Goal: Task Accomplishment & Management: Complete application form

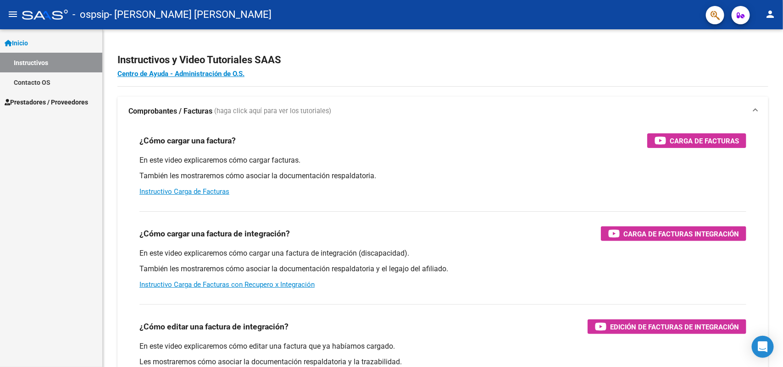
click at [65, 102] on span "Prestadores / Proveedores" at bounding box center [46, 102] width 83 height 10
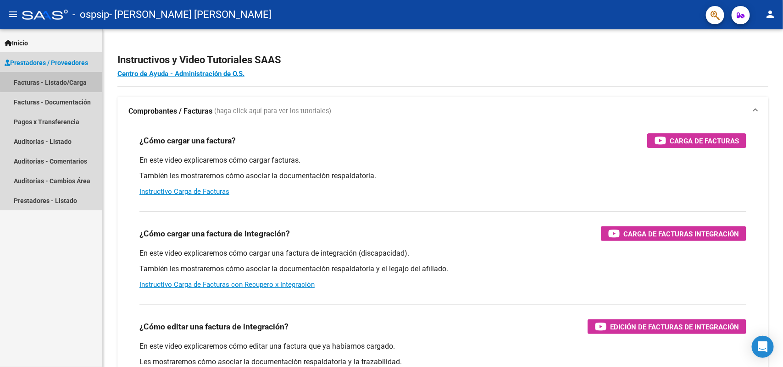
click at [67, 81] on link "Facturas - Listado/Carga" at bounding box center [51, 82] width 102 height 20
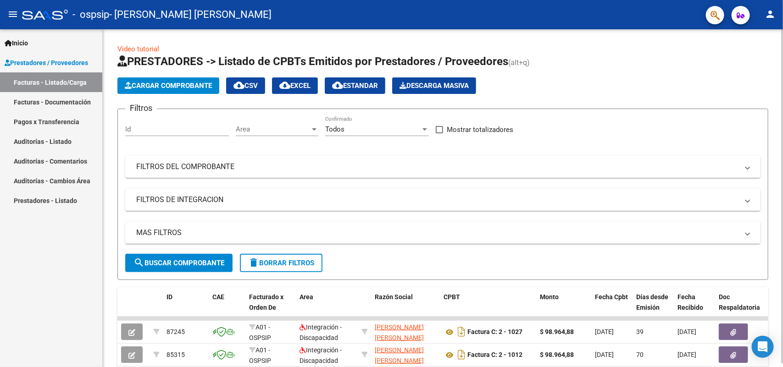
click at [149, 78] on button "Cargar Comprobante" at bounding box center [168, 86] width 102 height 17
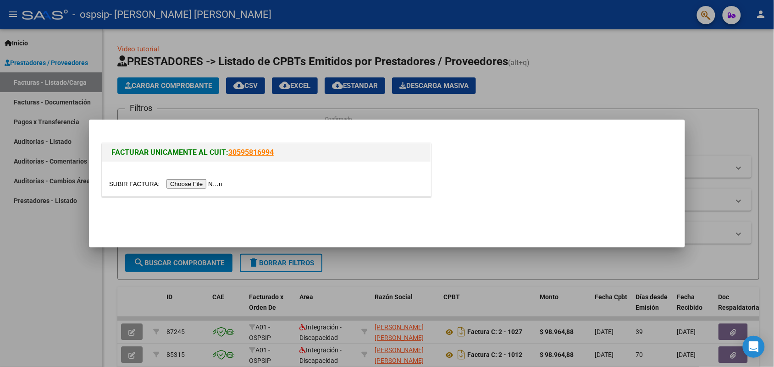
click at [176, 184] on input "file" at bounding box center [167, 184] width 116 height 10
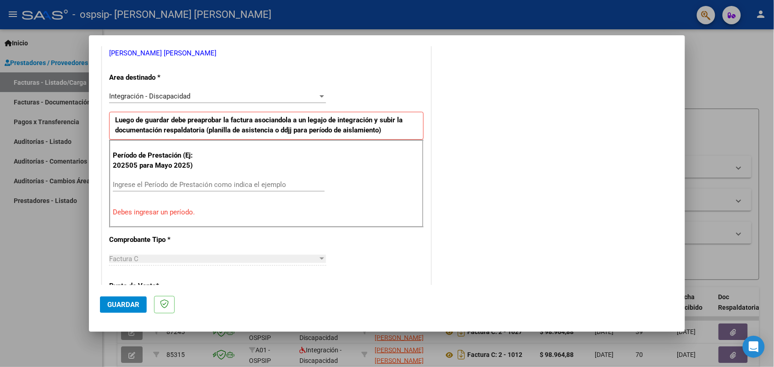
scroll to position [252, 0]
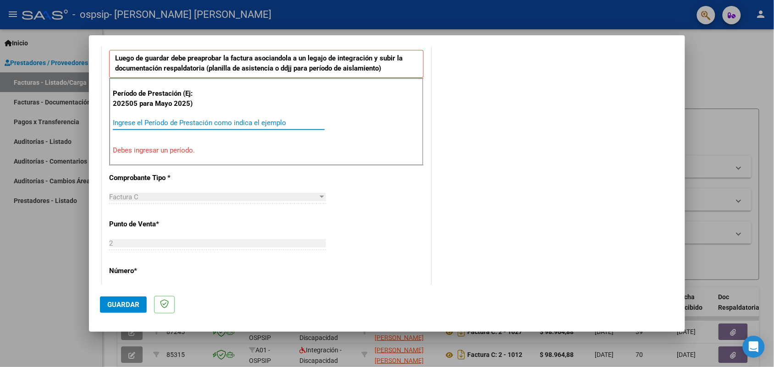
click at [131, 125] on input "Ingrese el Período de Prestación como indica el ejemplo" at bounding box center [219, 123] width 212 height 8
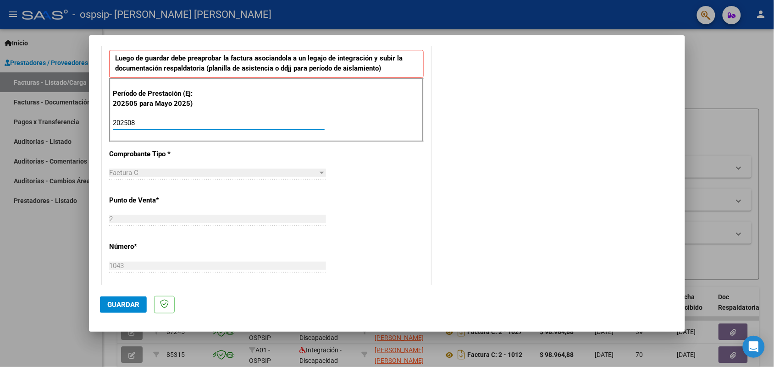
type input "202508"
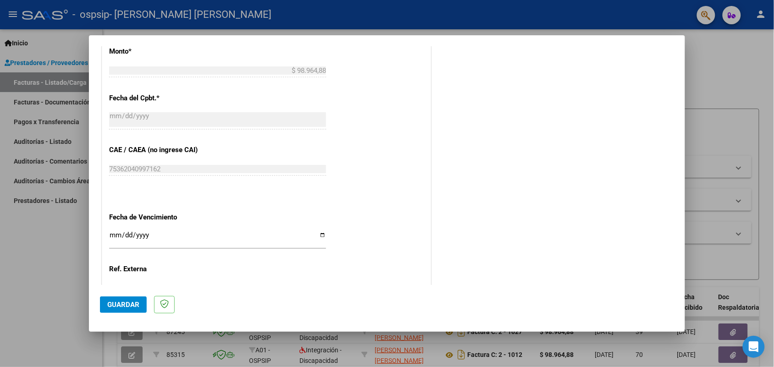
scroll to position [537, 0]
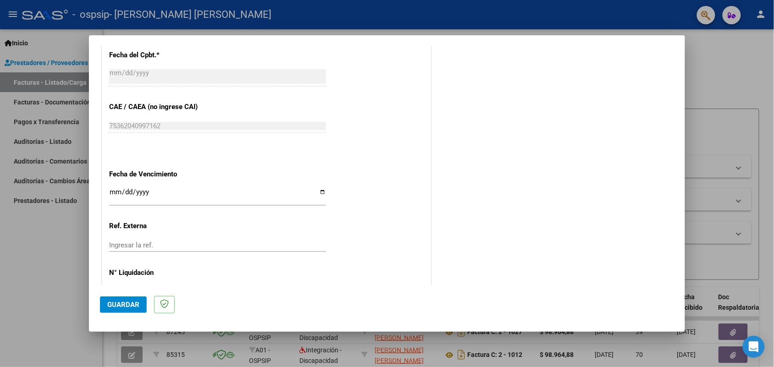
click at [117, 188] on div "Ingresar la fecha" at bounding box center [217, 196] width 217 height 20
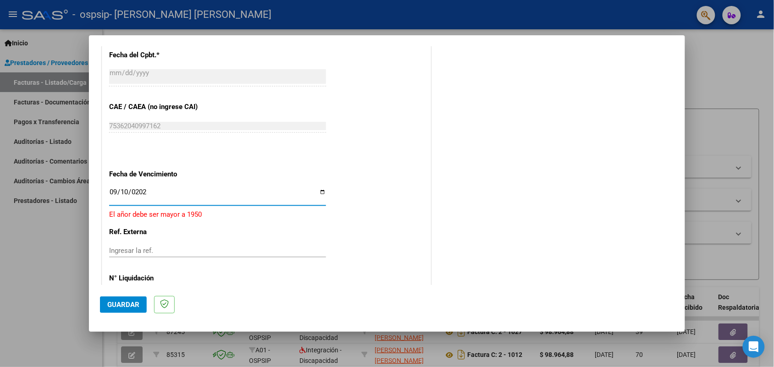
type input "[DATE]"
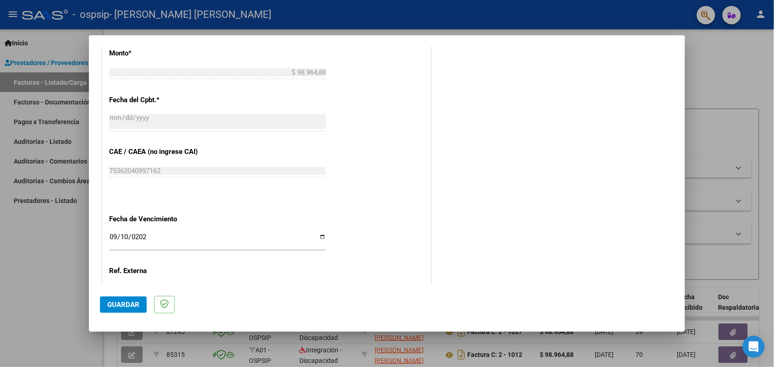
scroll to position [570, 0]
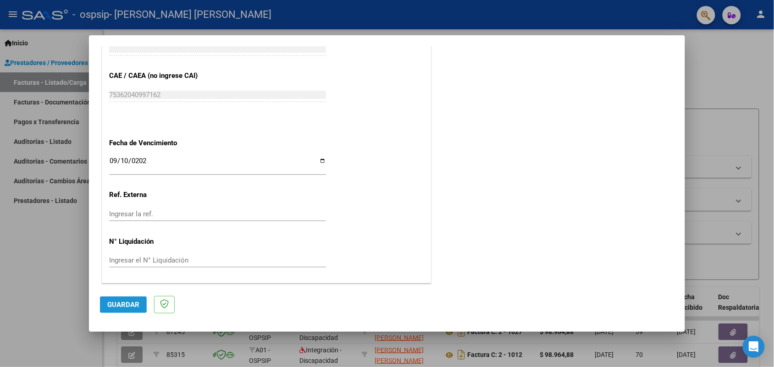
click at [129, 303] on span "Guardar" at bounding box center [123, 305] width 32 height 8
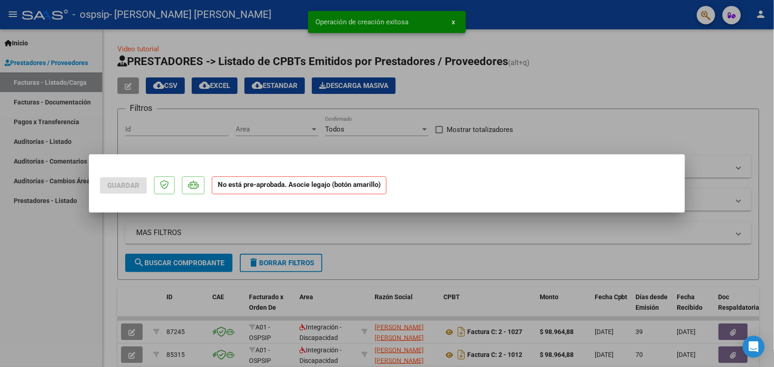
scroll to position [0, 0]
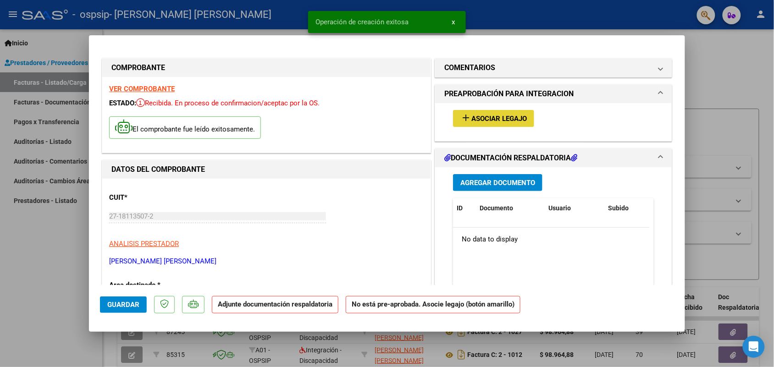
click at [478, 115] on span "Asociar Legajo" at bounding box center [500, 119] width 56 height 8
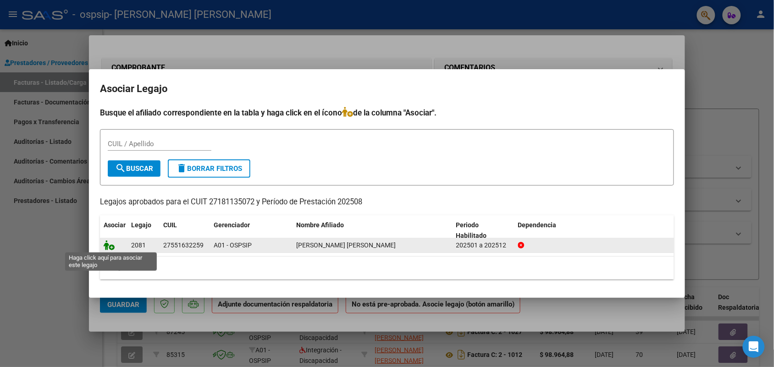
click at [110, 246] on icon at bounding box center [109, 245] width 11 height 10
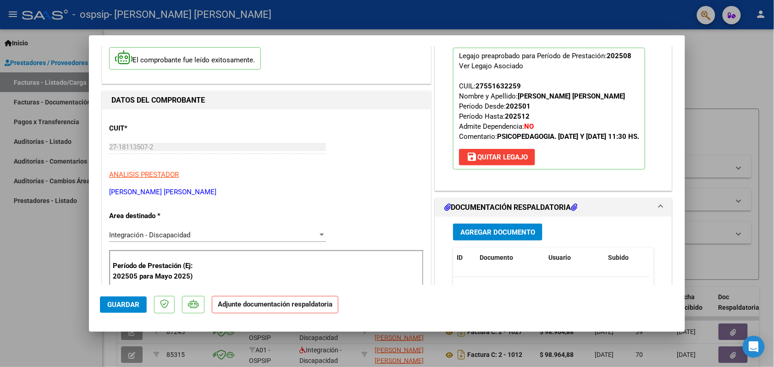
scroll to position [173, 0]
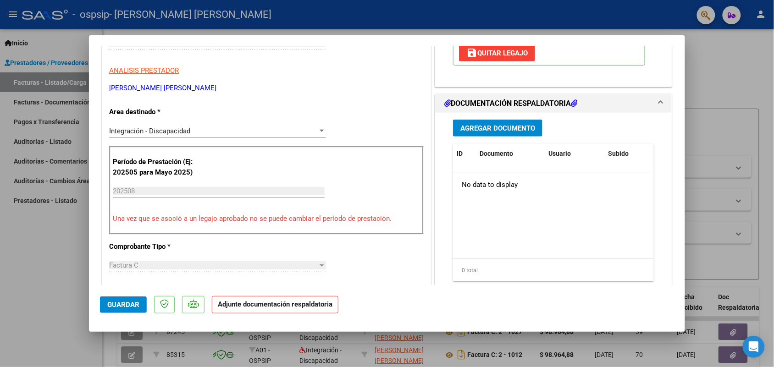
click at [520, 131] on button "Agregar Documento" at bounding box center [497, 128] width 89 height 17
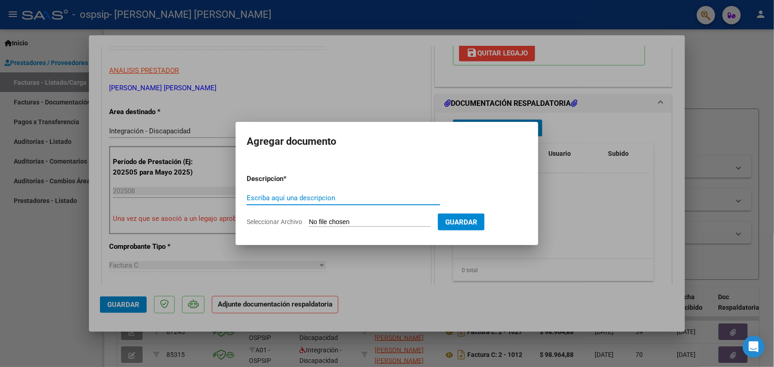
click at [267, 195] on input "Escriba aquí una descripcion" at bounding box center [344, 198] width 194 height 8
type input "ASISTENCIA [DATE] [GEOGRAPHIC_DATA][PERSON_NAME]- PSP"
click at [342, 221] on input "Seleccionar Archivo" at bounding box center [370, 222] width 122 height 9
type input "C:\fakepath\ASISTENCIA [DATE]- [GEOGRAPHIC_DATA][PERSON_NAME]- PSP.pdf"
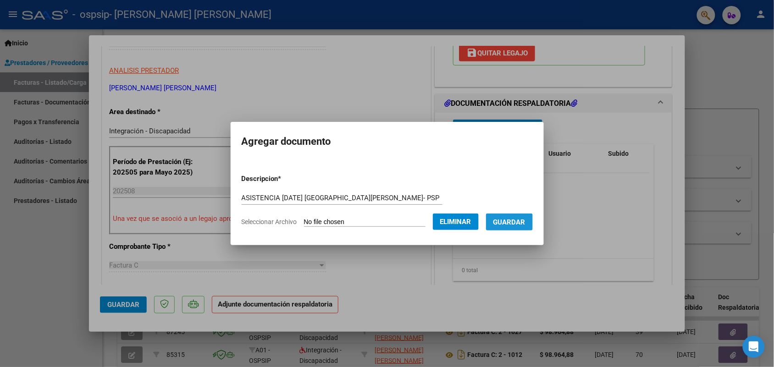
click at [519, 221] on span "Guardar" at bounding box center [510, 222] width 32 height 8
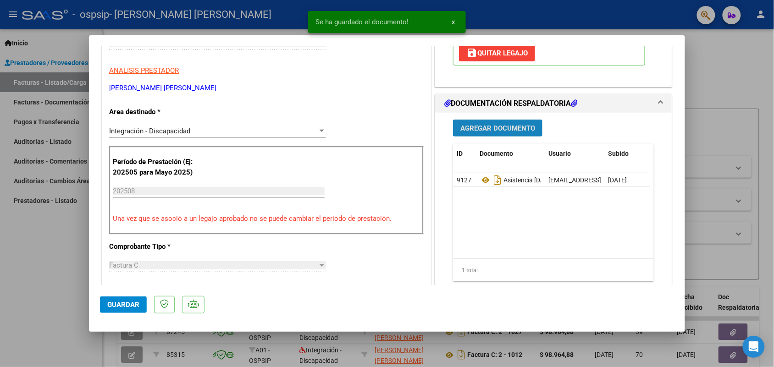
click at [465, 133] on span "Agregar Documento" at bounding box center [498, 128] width 75 height 8
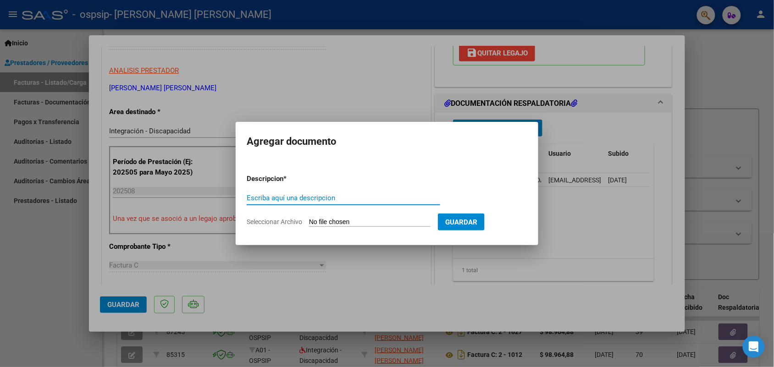
click at [274, 197] on input "Escriba aquí una descripcion" at bounding box center [344, 198] width 194 height 8
type input "RECIBO del [PERSON_NAME]"
click at [332, 223] on input "Seleccionar Archivo" at bounding box center [370, 222] width 122 height 9
type input "C:\fakepath\Recibo del [PERSON_NAME].pdf"
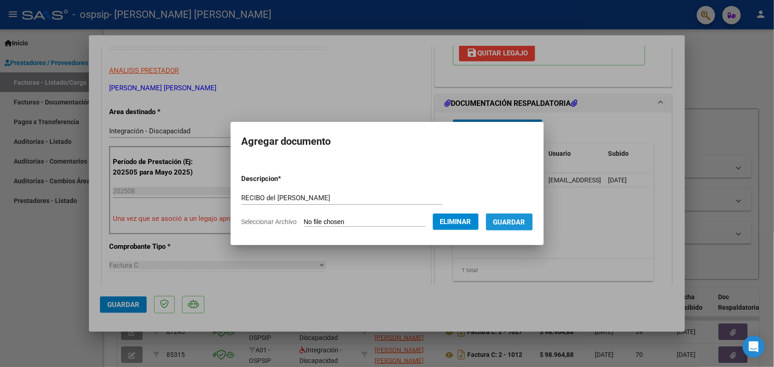
click at [514, 222] on span "Guardar" at bounding box center [510, 222] width 32 height 8
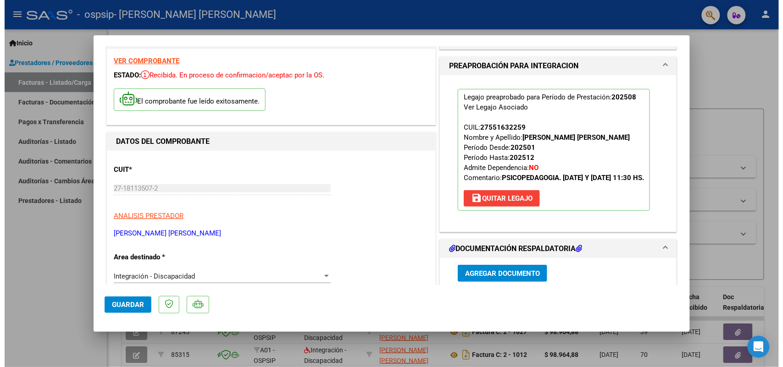
scroll to position [0, 0]
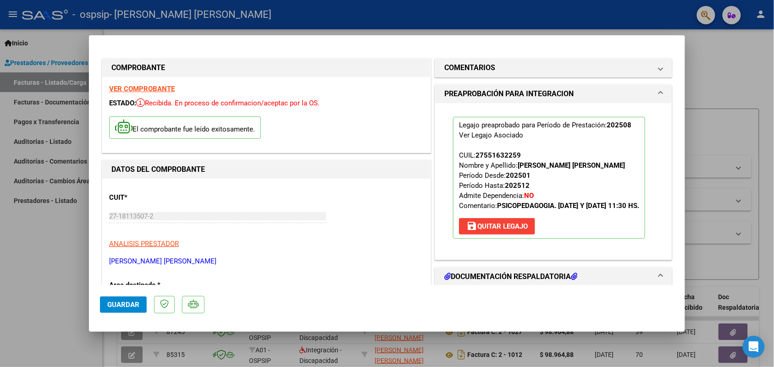
click at [79, 42] on div at bounding box center [387, 183] width 774 height 367
type input "$ 0,00"
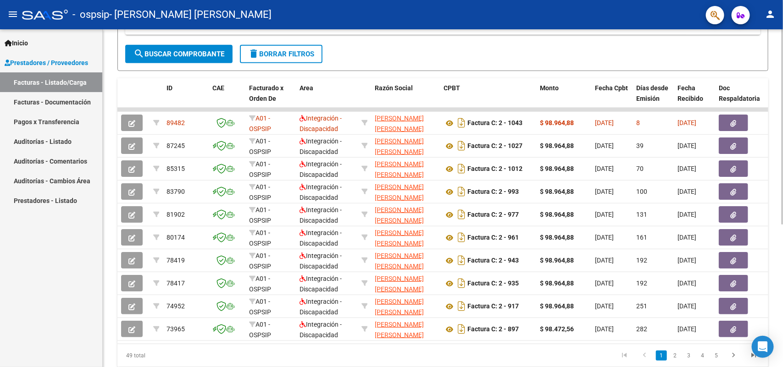
scroll to position [246, 0]
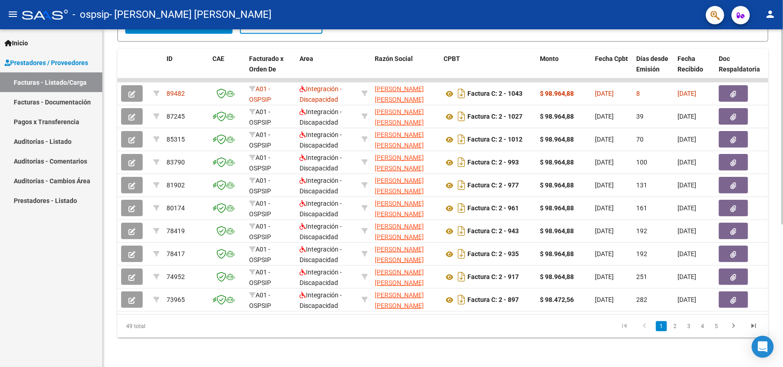
click at [783, 271] on div at bounding box center [782, 269] width 2 height 195
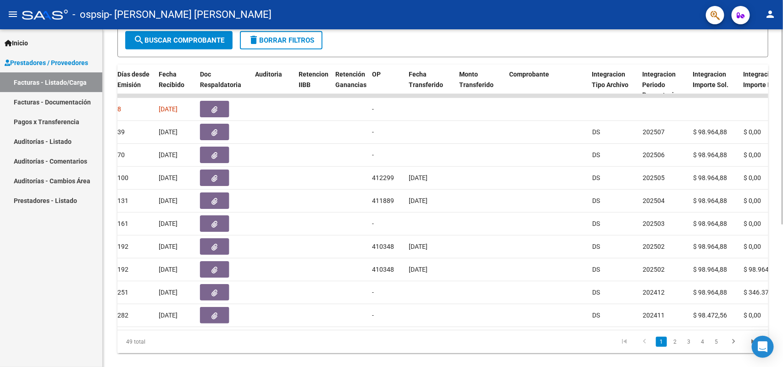
scroll to position [225, 0]
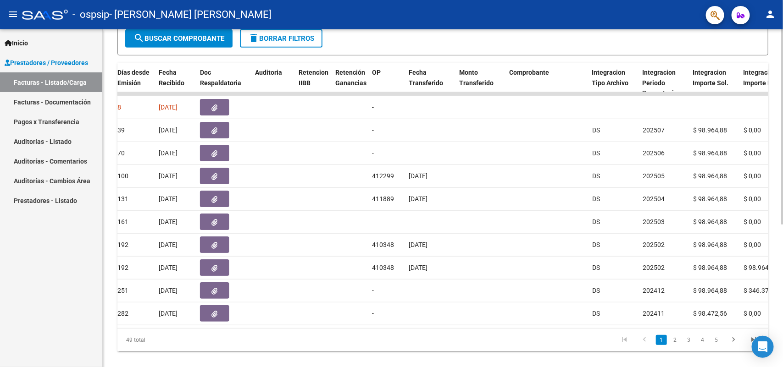
click at [783, 246] on div at bounding box center [782, 261] width 2 height 195
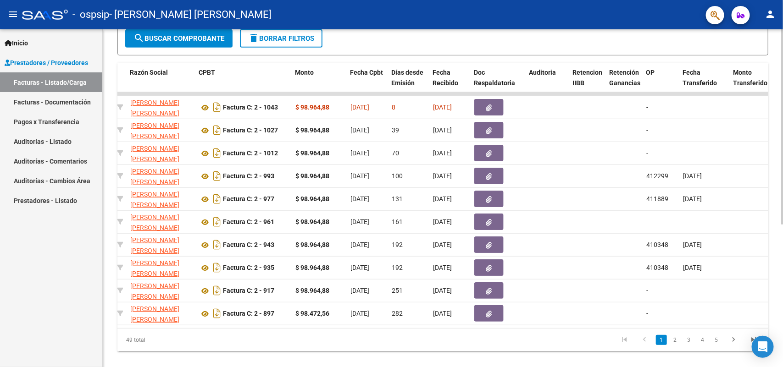
scroll to position [0, 250]
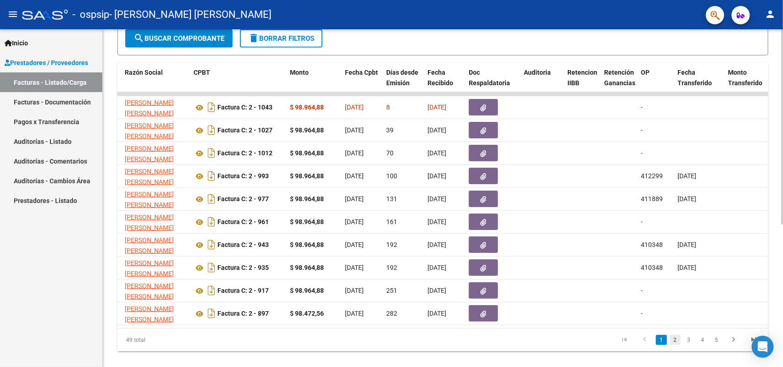
click at [677, 345] on link "2" at bounding box center [675, 340] width 11 height 10
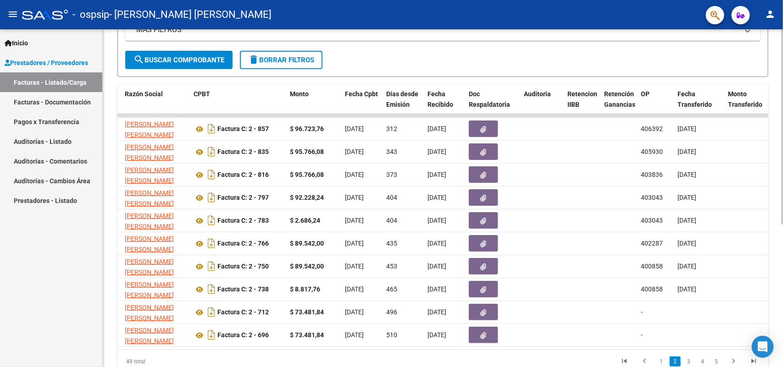
scroll to position [206, 0]
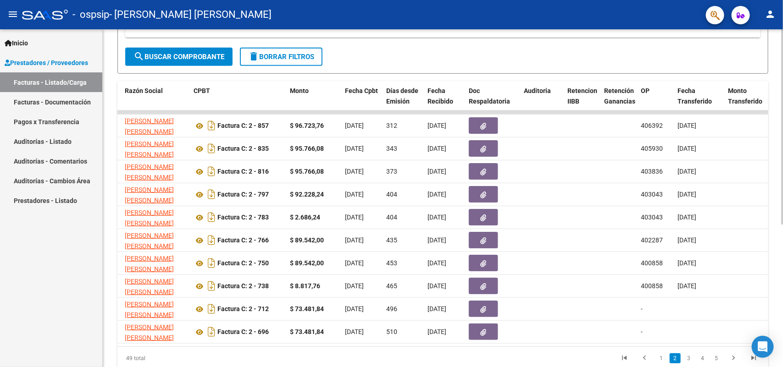
click at [783, 239] on div at bounding box center [782, 250] width 2 height 195
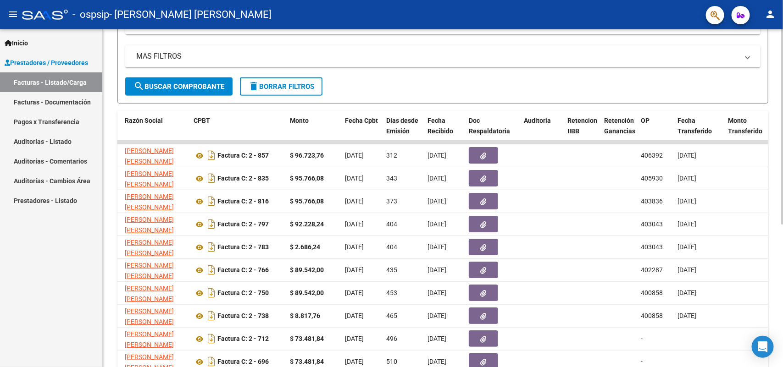
scroll to position [172, 0]
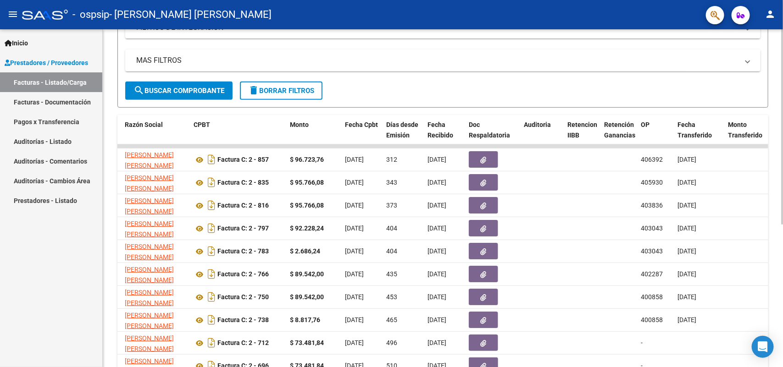
click at [783, 192] on div at bounding box center [782, 230] width 2 height 195
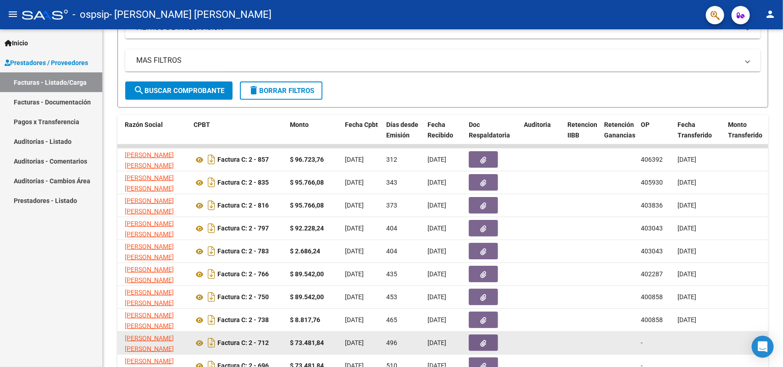
click at [576, 342] on datatable-body-cell at bounding box center [582, 343] width 37 height 22
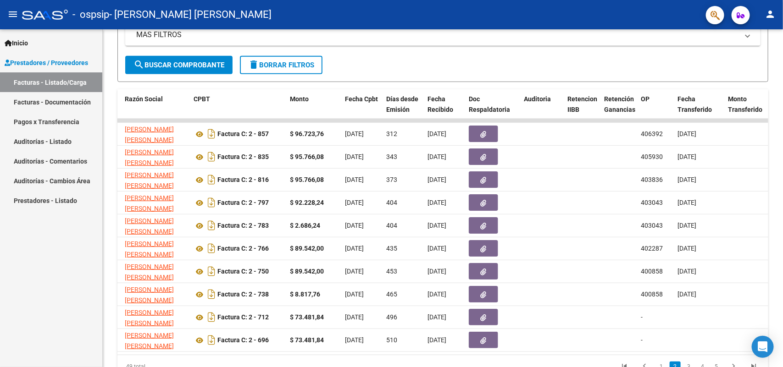
scroll to position [246, 0]
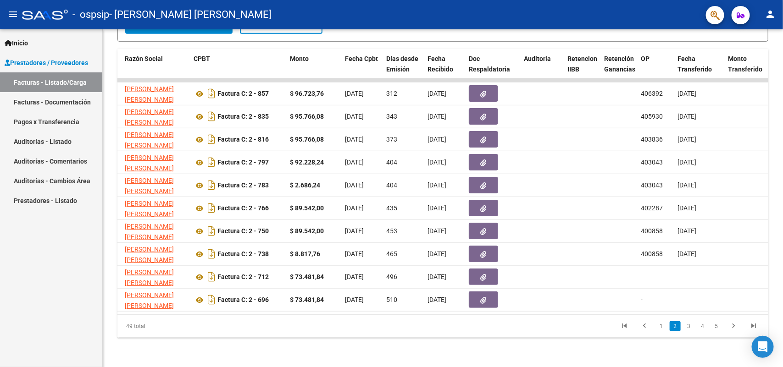
click at [782, 355] on div at bounding box center [782, 269] width 2 height 195
click at [659, 324] on link "1" at bounding box center [661, 327] width 11 height 10
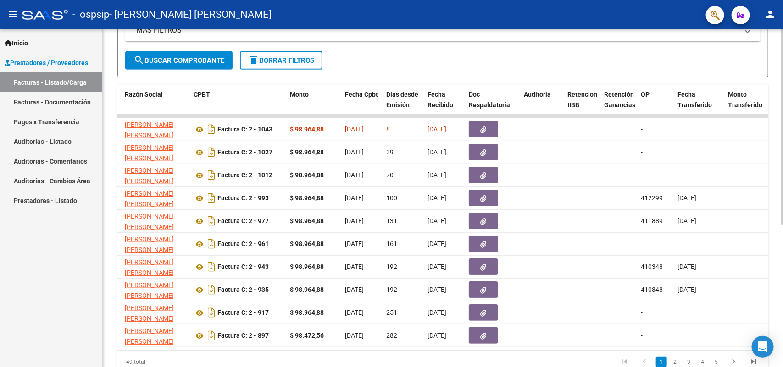
scroll to position [199, 0]
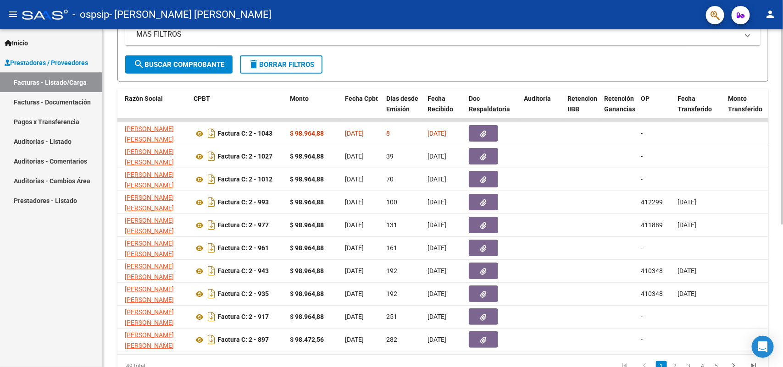
click at [781, 171] on div at bounding box center [782, 245] width 2 height 195
click at [14, 17] on mat-icon "menu" at bounding box center [12, 14] width 11 height 11
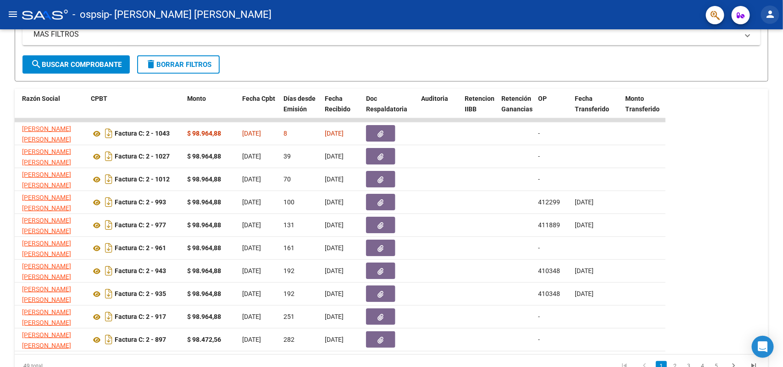
click at [769, 14] on mat-icon "person" at bounding box center [770, 14] width 11 height 11
click at [751, 58] on button "exit_to_app Salir" at bounding box center [752, 61] width 56 height 22
